Goal: Check status: Check status

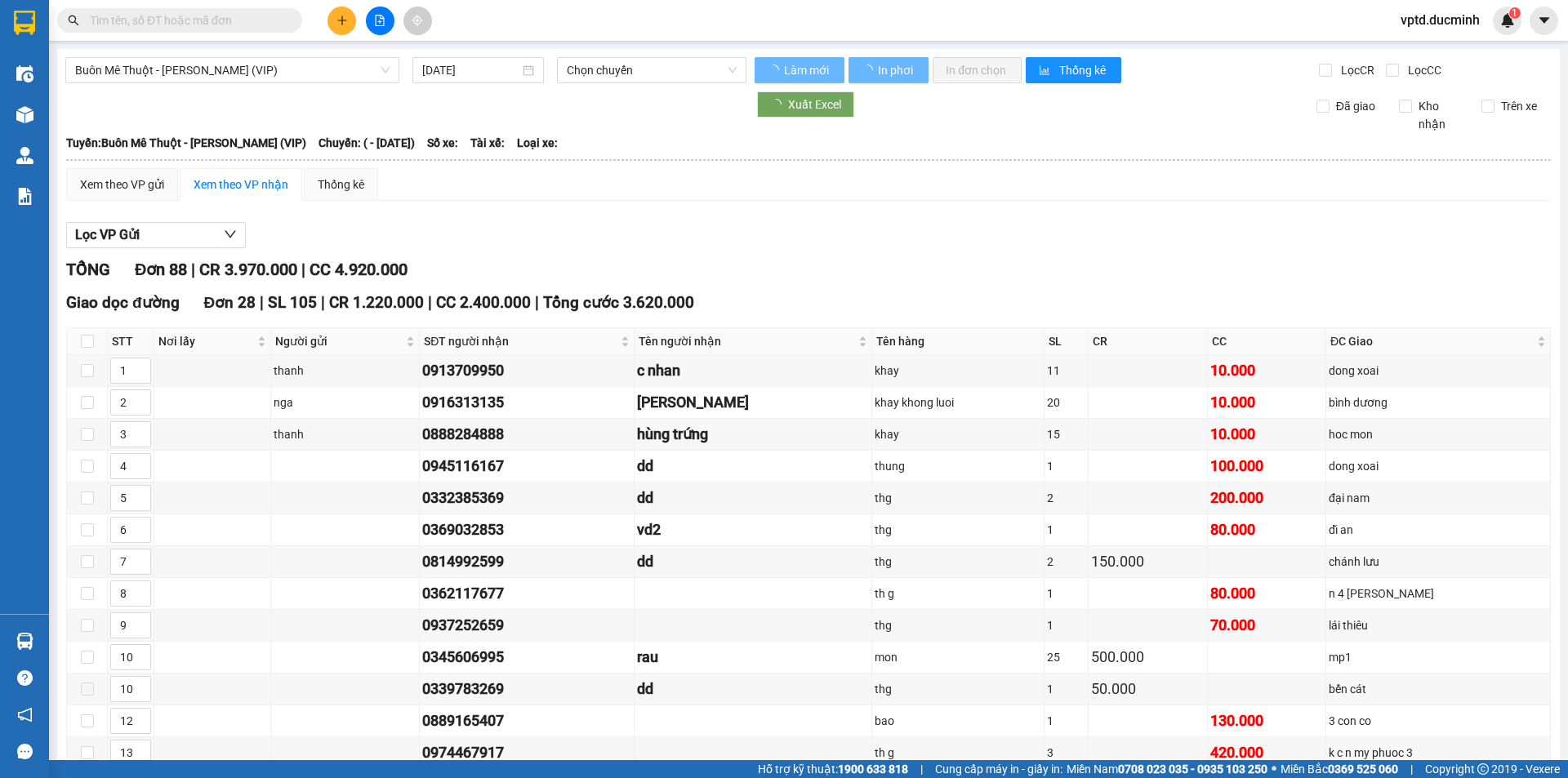
type input "[DATE]"
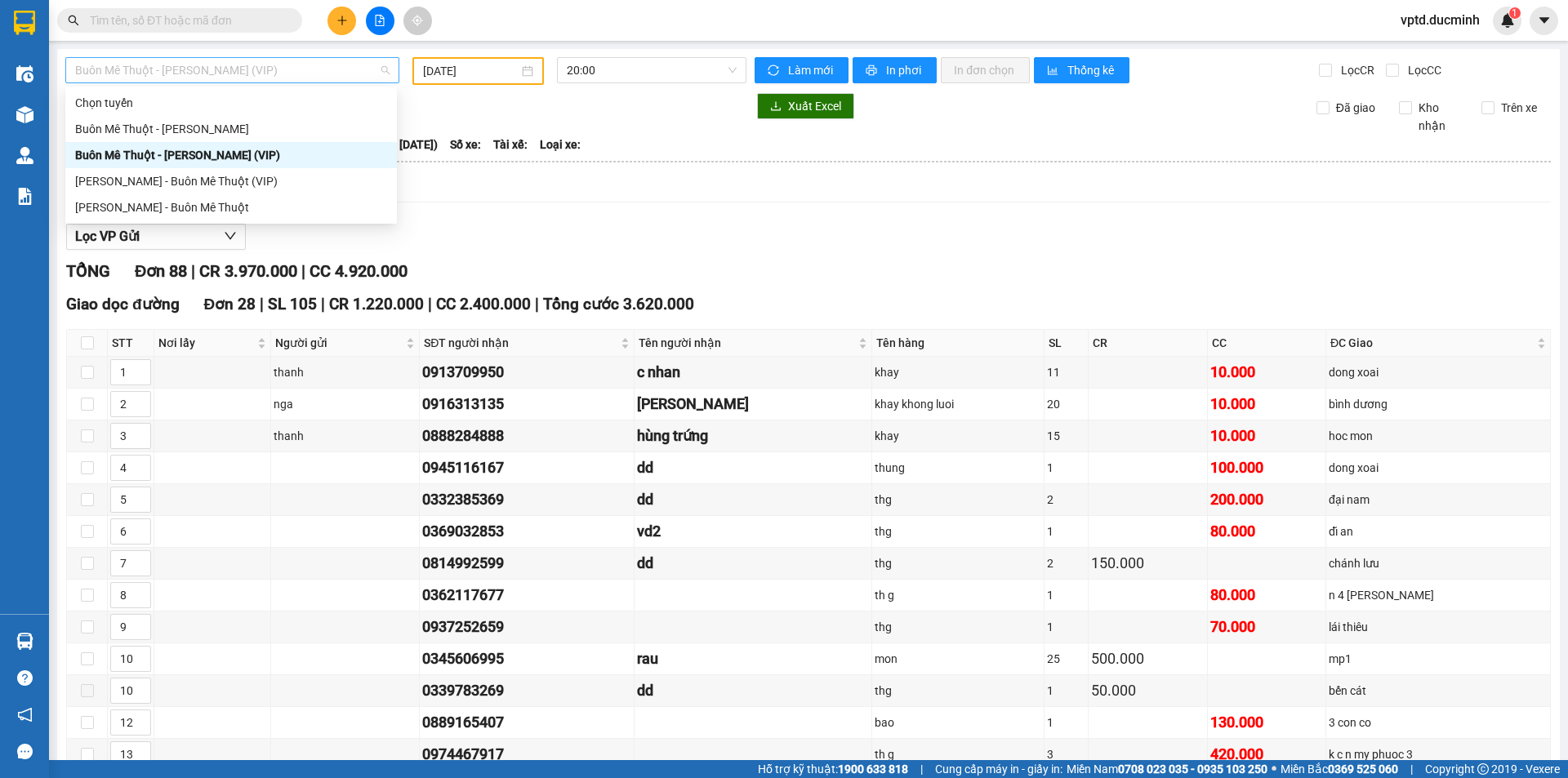
click at [278, 67] on span "Buôn Mê Thuột - [PERSON_NAME] (VIP)" at bounding box center [232, 70] width 315 height 25
click at [198, 174] on div "[PERSON_NAME] - Buôn Mê Thuột (VIP)" at bounding box center [232, 181] width 312 height 18
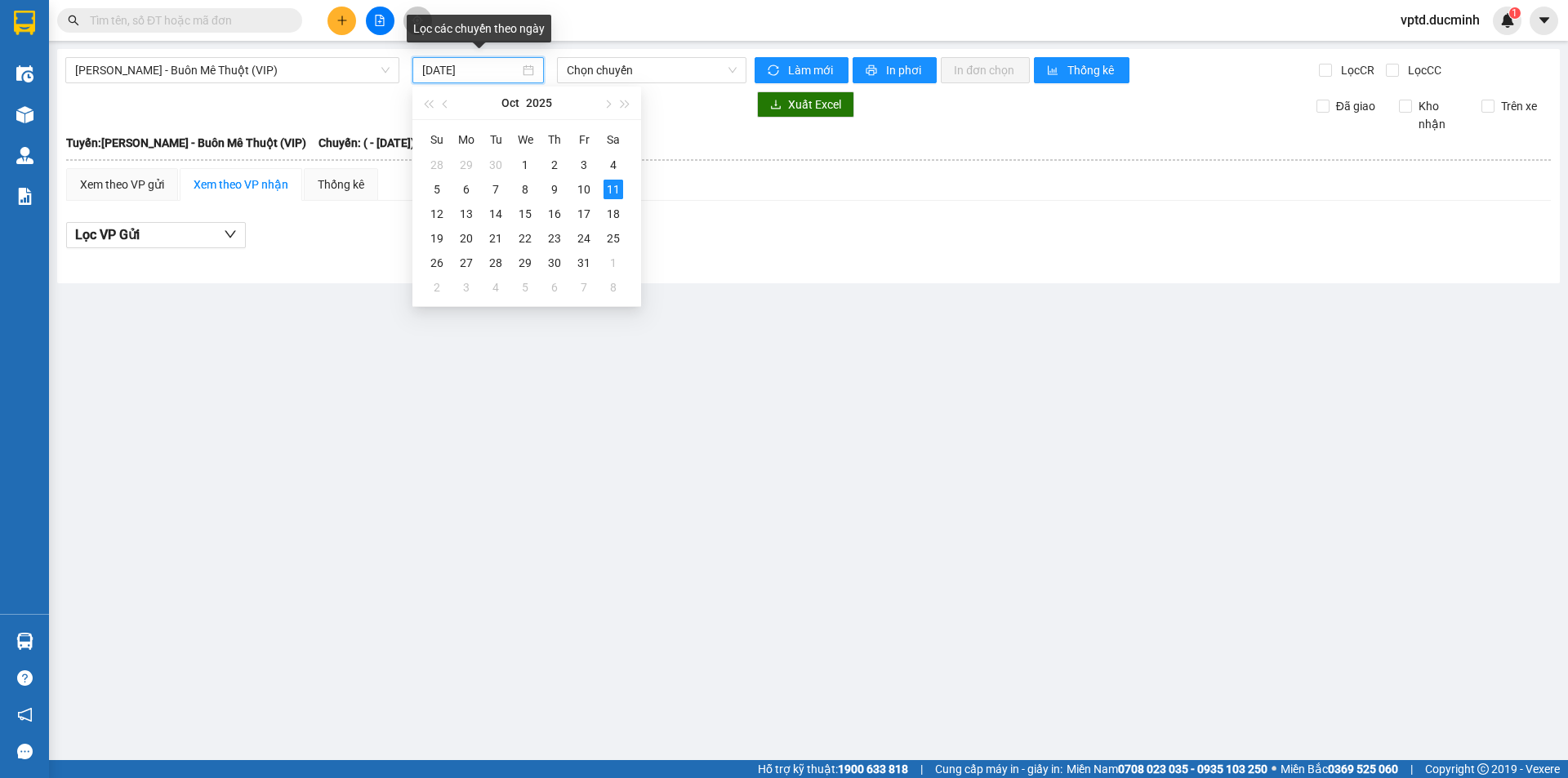
click at [443, 71] on input "[DATE]" at bounding box center [470, 69] width 97 height 18
click at [585, 187] on div "10" at bounding box center [583, 189] width 20 height 20
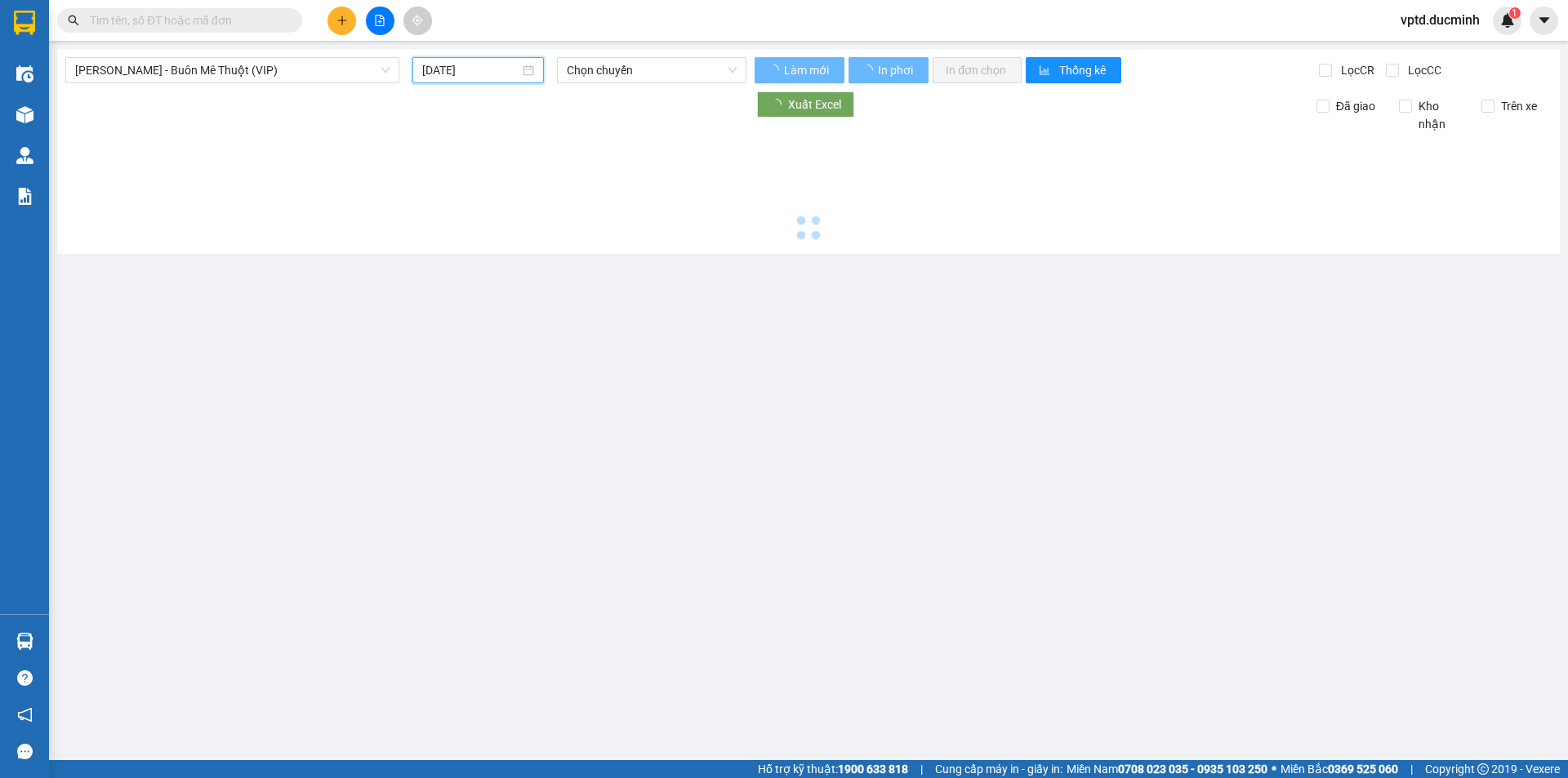
type input "[DATE]"
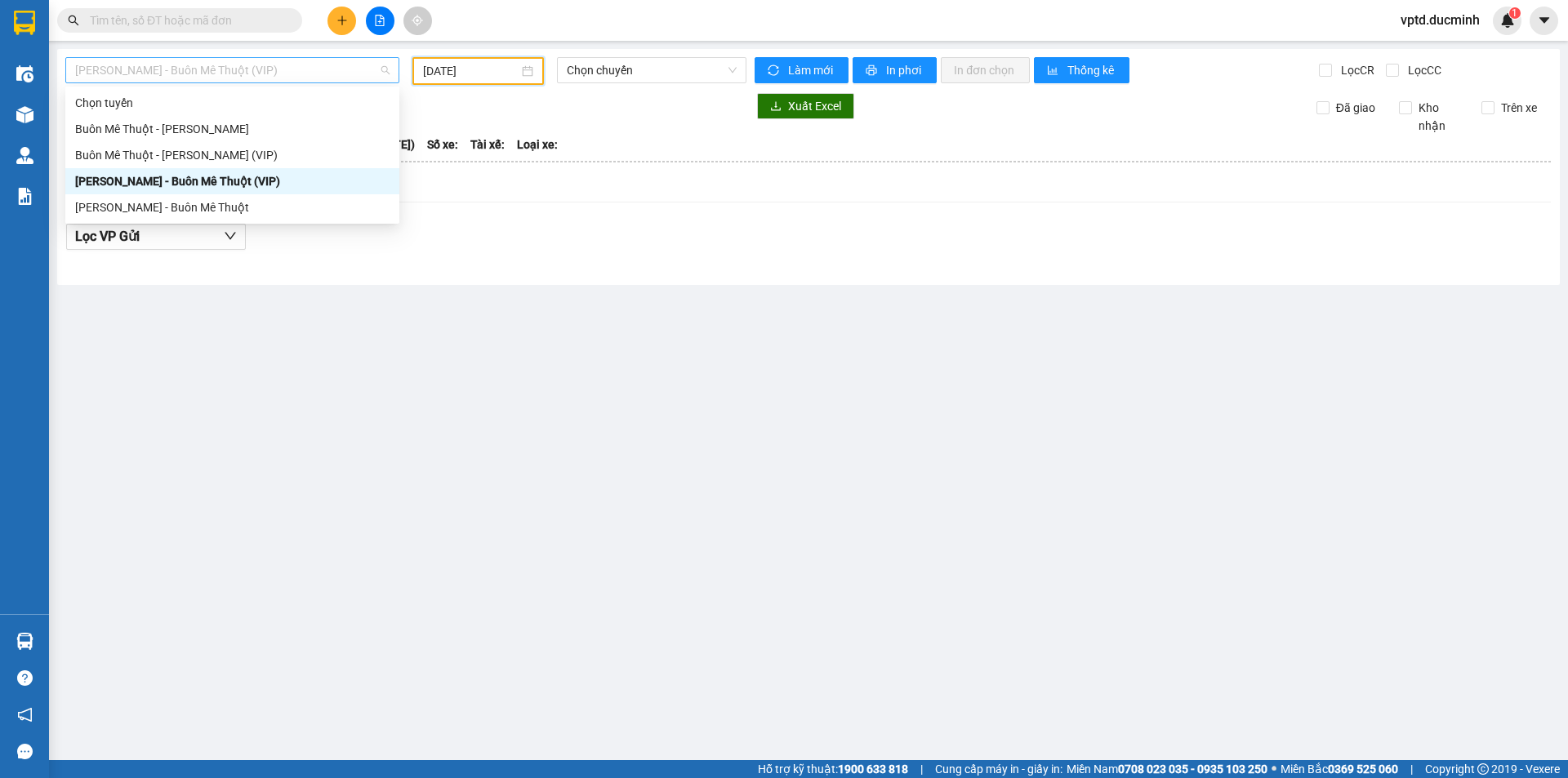
click at [255, 75] on span "[PERSON_NAME] - Buôn Mê Thuột (VIP)" at bounding box center [232, 70] width 315 height 25
click at [220, 151] on div "Buôn Mê Thuột - [PERSON_NAME] (VIP)" at bounding box center [232, 154] width 315 height 18
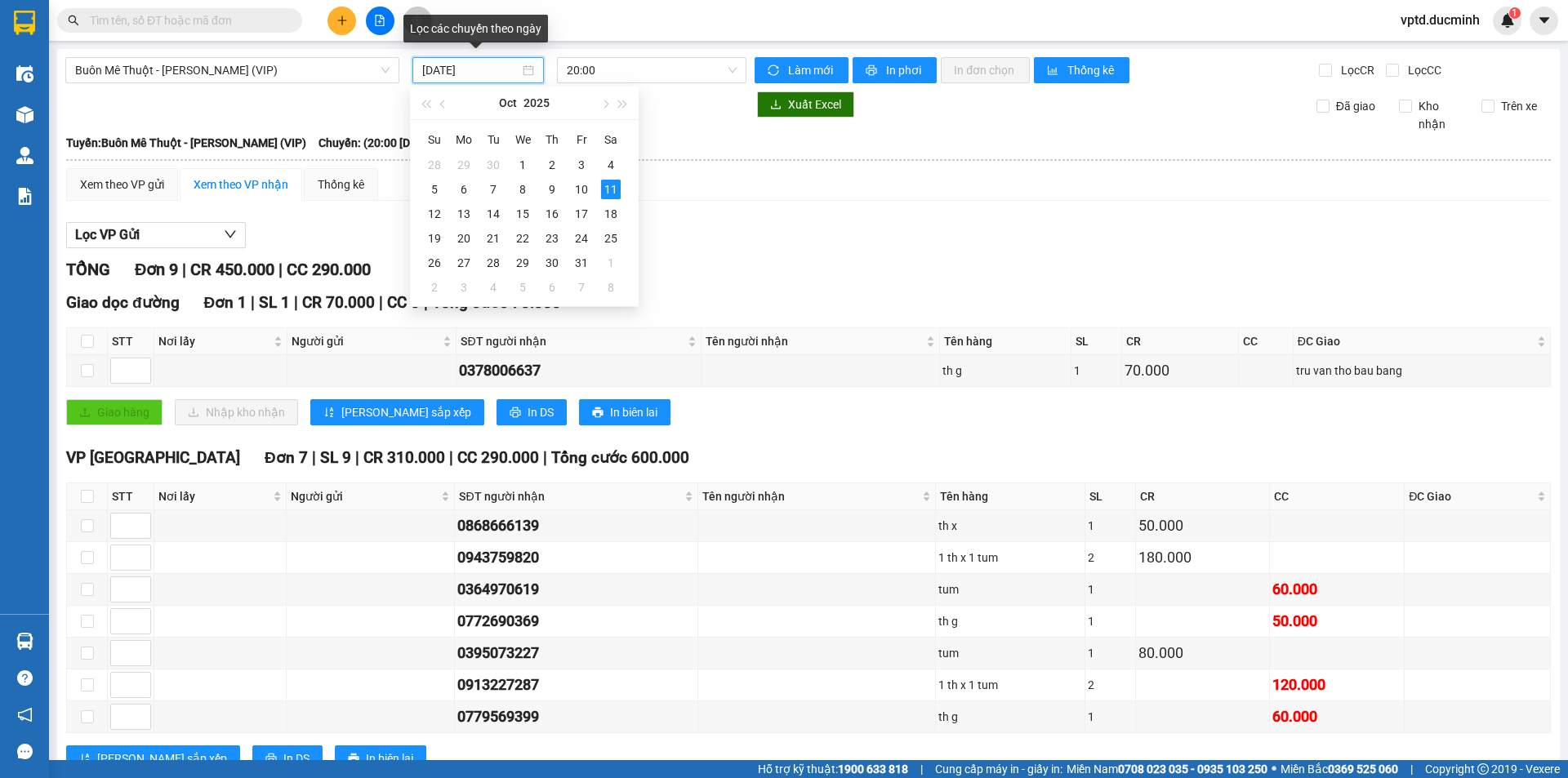
click at [461, 77] on input "[DATE]" at bounding box center [470, 69] width 97 height 18
click at [578, 189] on div "10" at bounding box center [582, 189] width 20 height 20
type input "[DATE]"
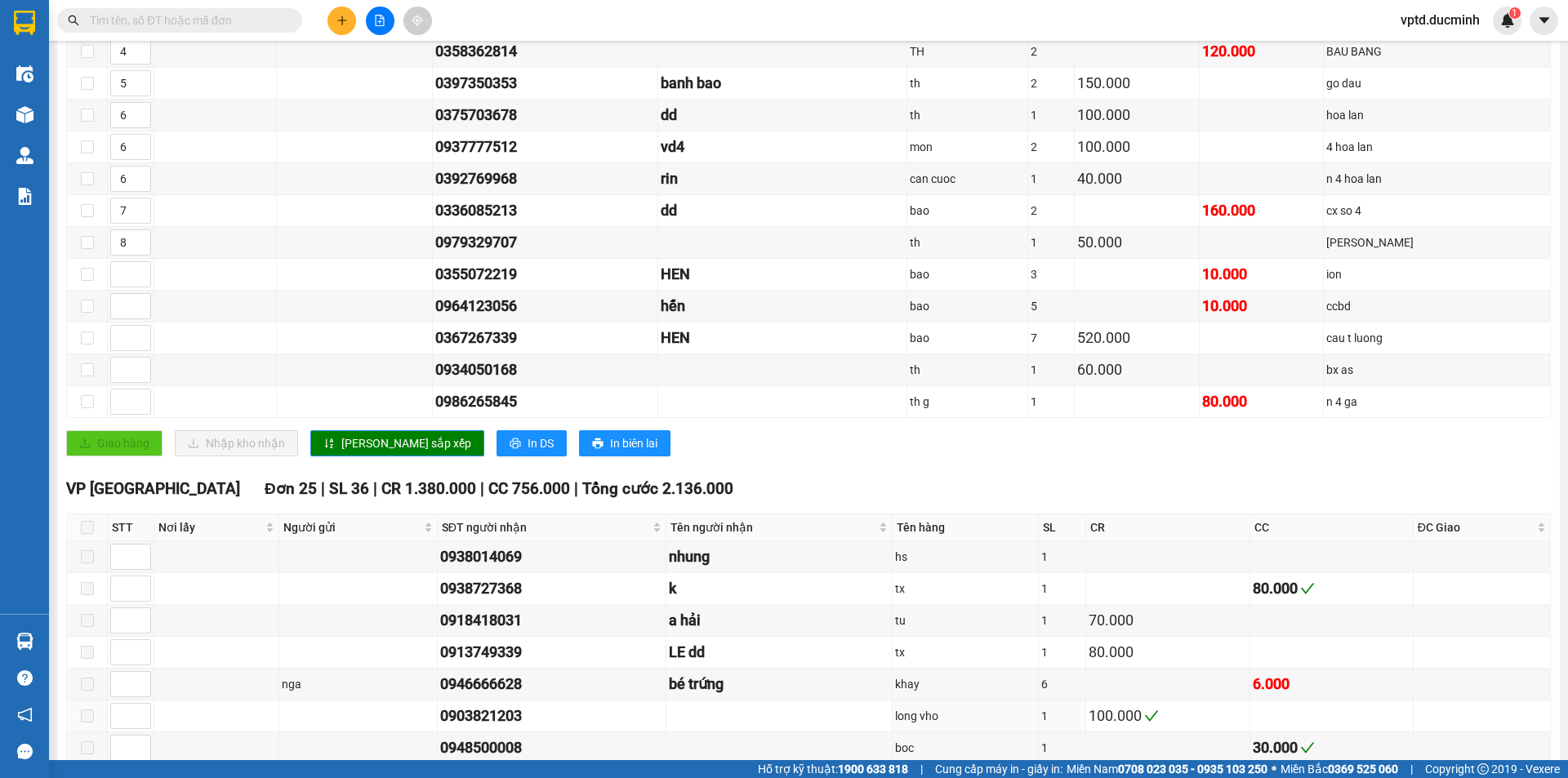
scroll to position [104, 0]
